Goal: Task Accomplishment & Management: Understand process/instructions

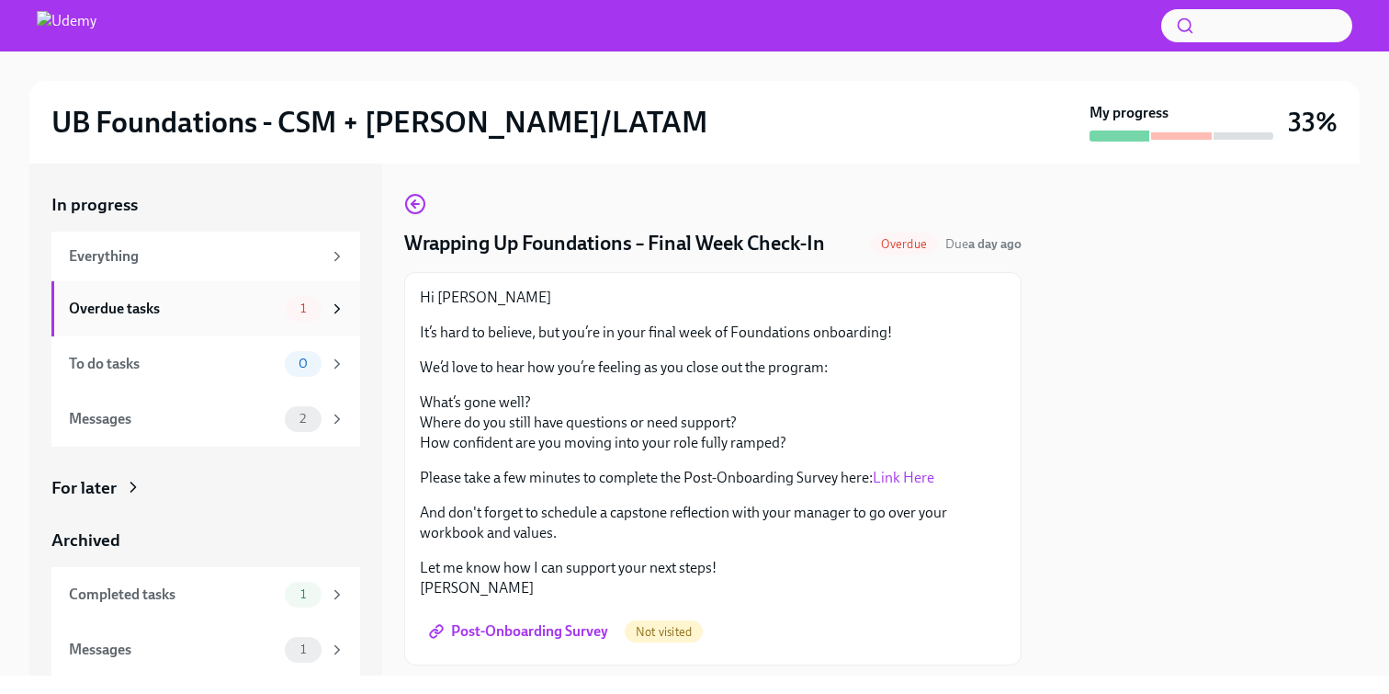
click at [305, 311] on span "1" at bounding box center [303, 308] width 28 height 14
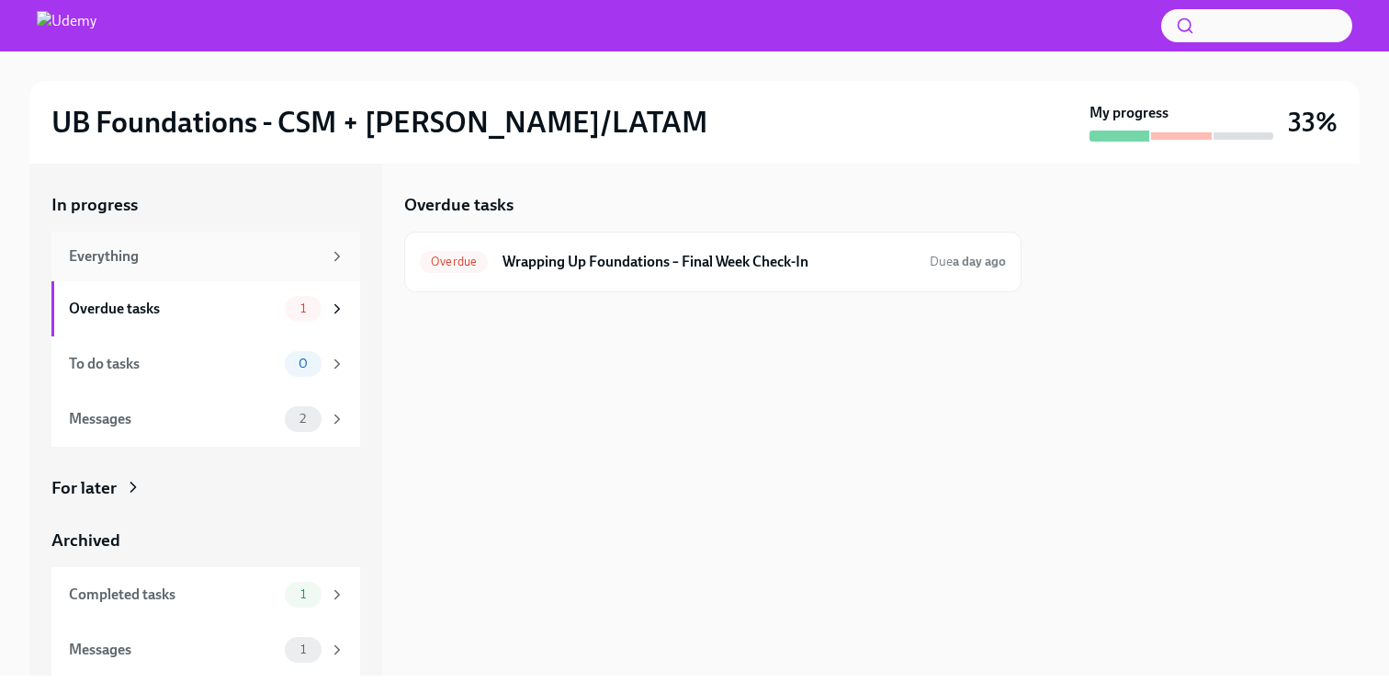
click at [243, 255] on div "Everything" at bounding box center [195, 256] width 253 height 20
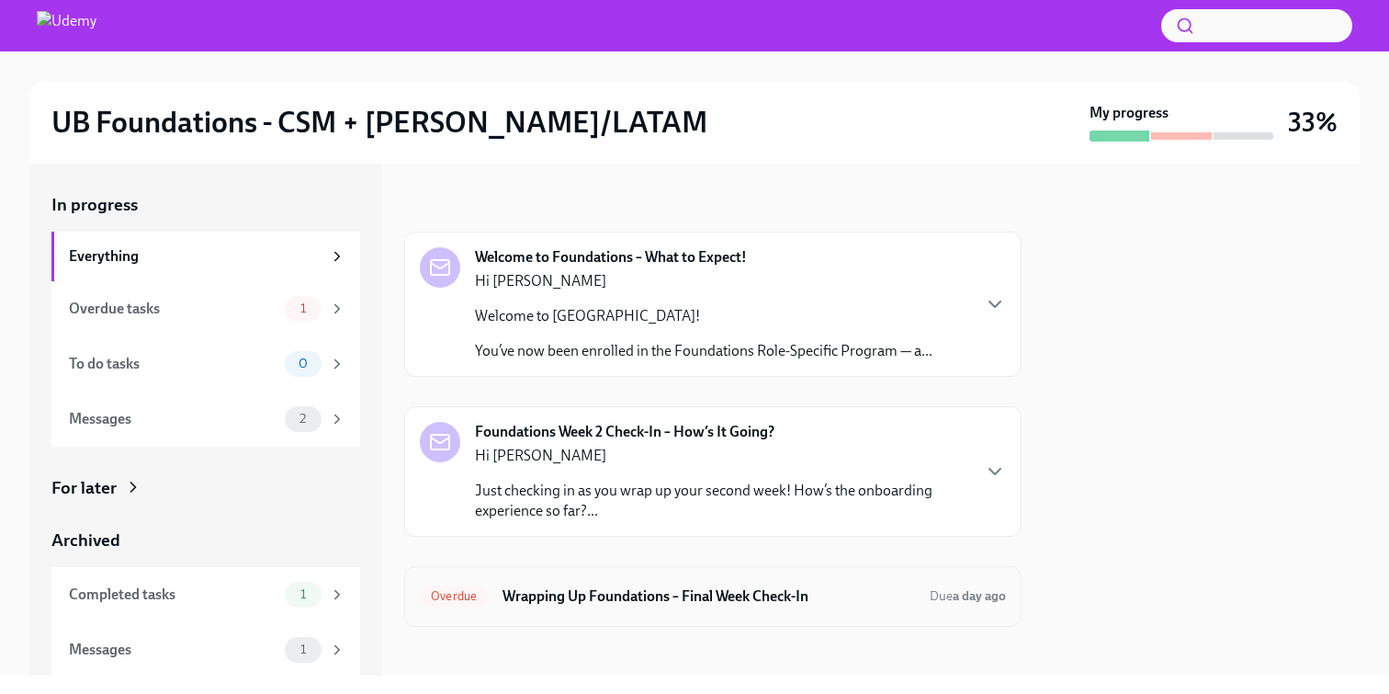
click at [617, 596] on h6 "Wrapping Up Foundations – Final Week Check-In" at bounding box center [709, 596] width 413 height 20
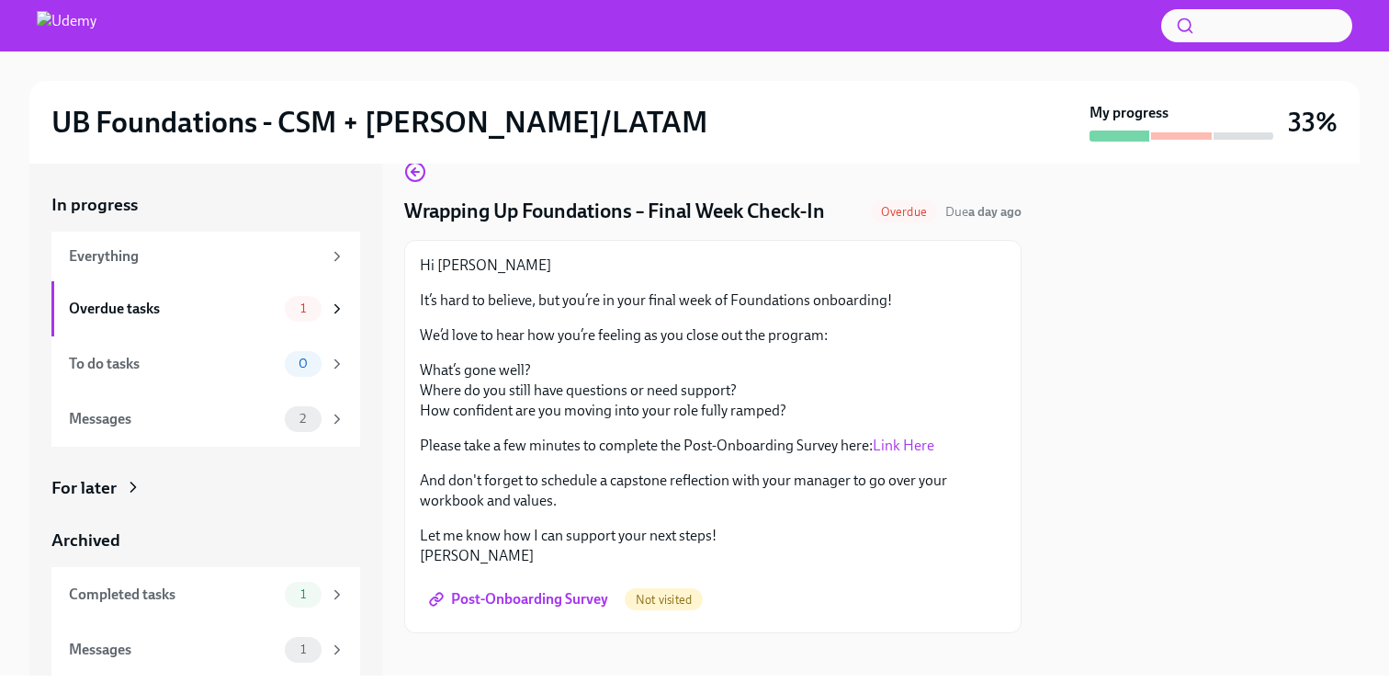
scroll to position [49, 0]
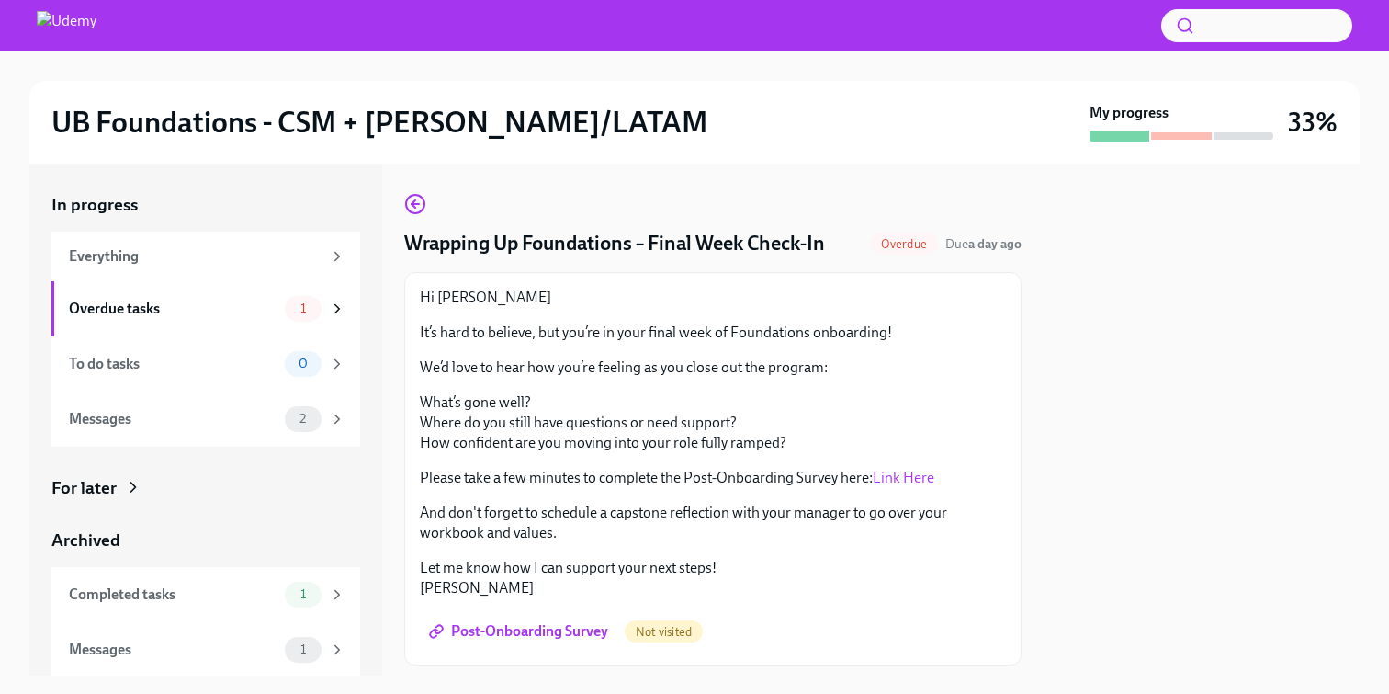
scroll to position [49, 0]
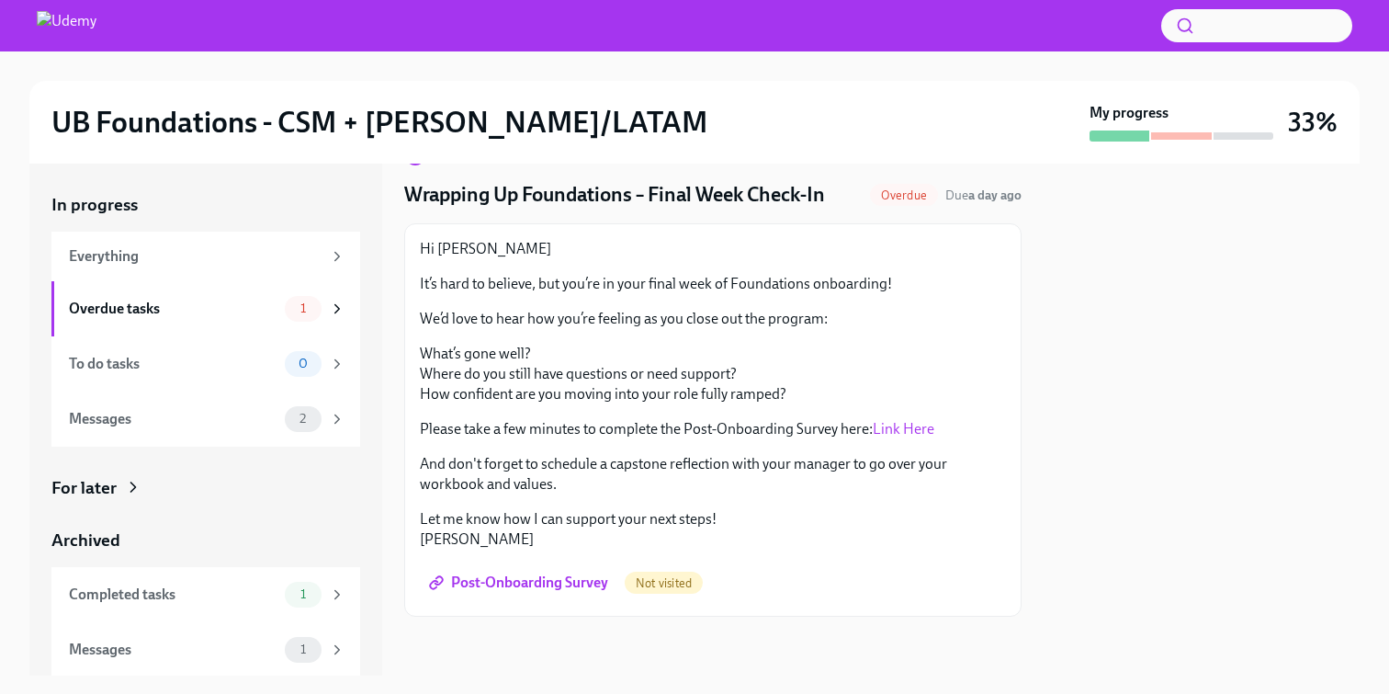
click at [542, 578] on span "Post-Onboarding Survey" at bounding box center [520, 582] width 175 height 18
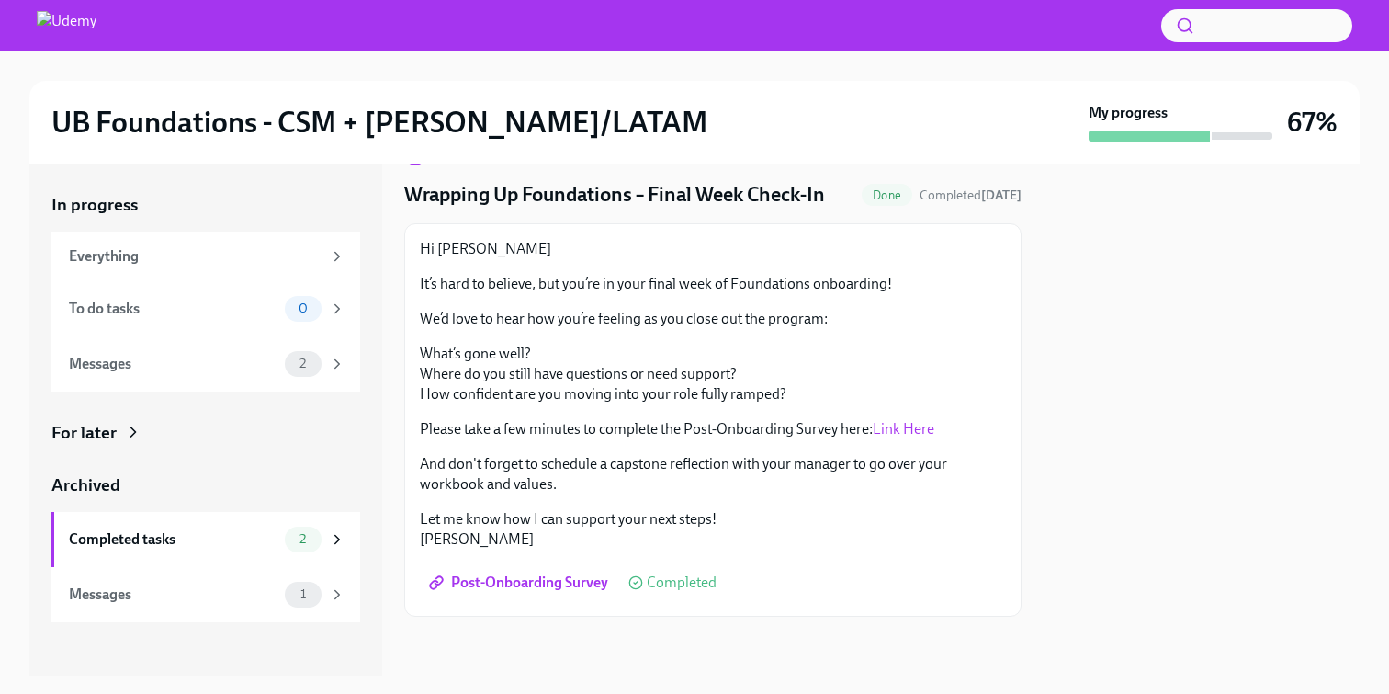
scroll to position [0, 0]
